Goal: Task Accomplishment & Management: Manage account settings

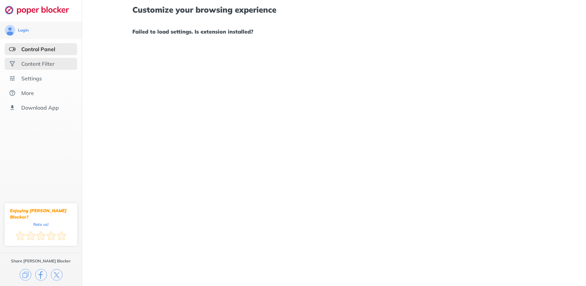
click at [22, 63] on div "Content Filter" at bounding box center [37, 64] width 33 height 7
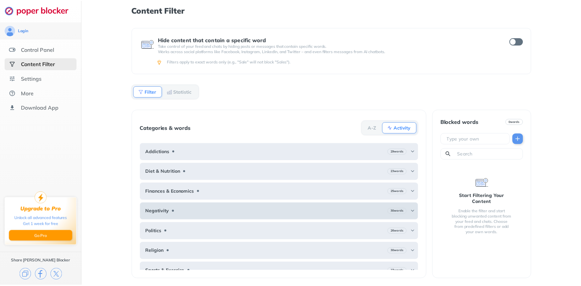
scroll to position [28, 0]
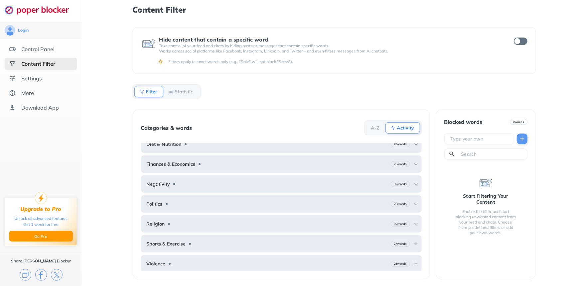
click at [431, 83] on div "Hide content that contain a specific word Take control of your feed and chats b…" at bounding box center [334, 156] width 403 height 259
click at [524, 41] on input "checkbox" at bounding box center [521, 41] width 14 height 7
click at [33, 68] on div "Content Filter" at bounding box center [41, 64] width 73 height 12
click at [32, 76] on div "Settings" at bounding box center [31, 78] width 21 height 7
